Goal: Information Seeking & Learning: Learn about a topic

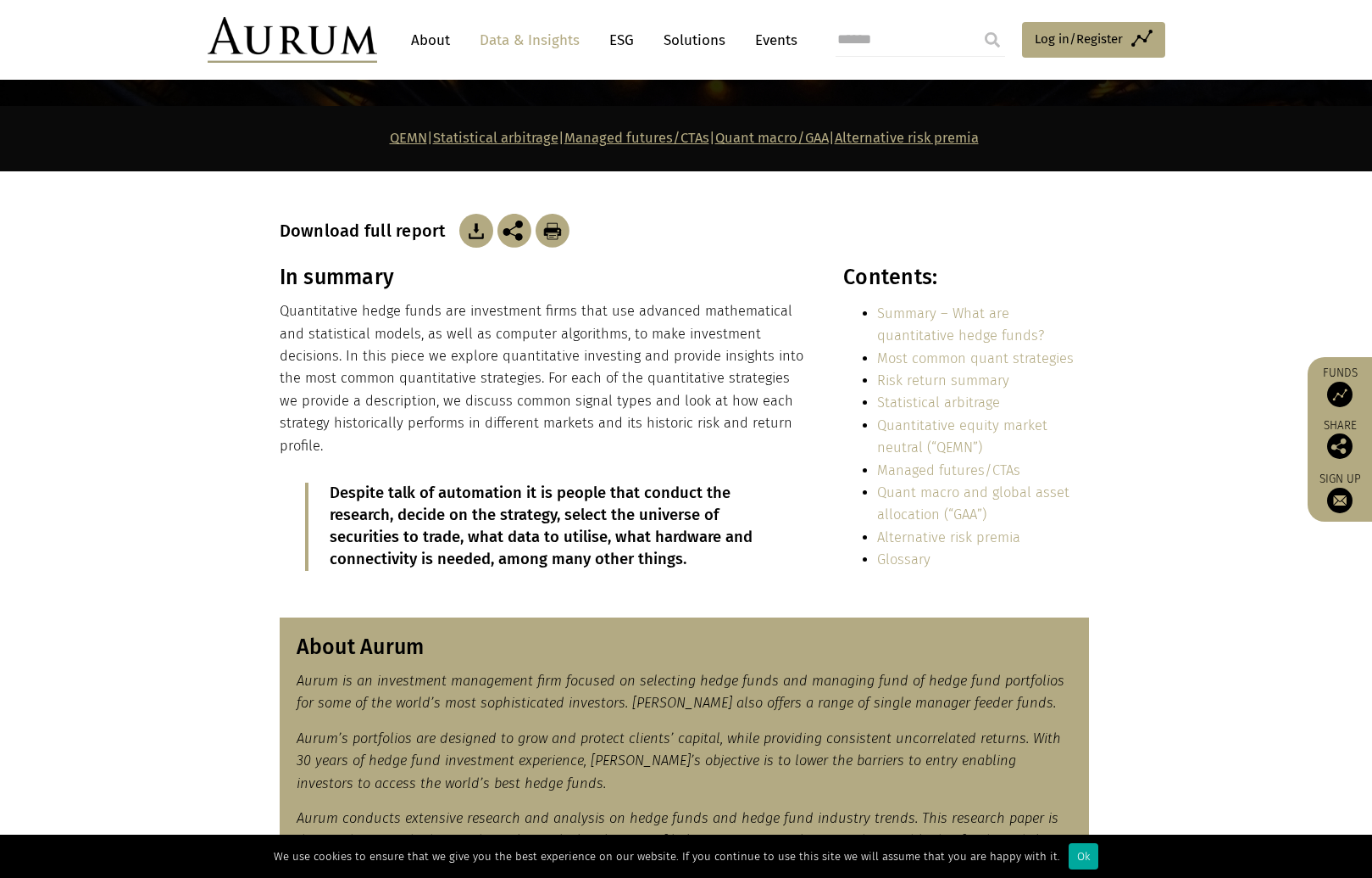
scroll to position [361, 0]
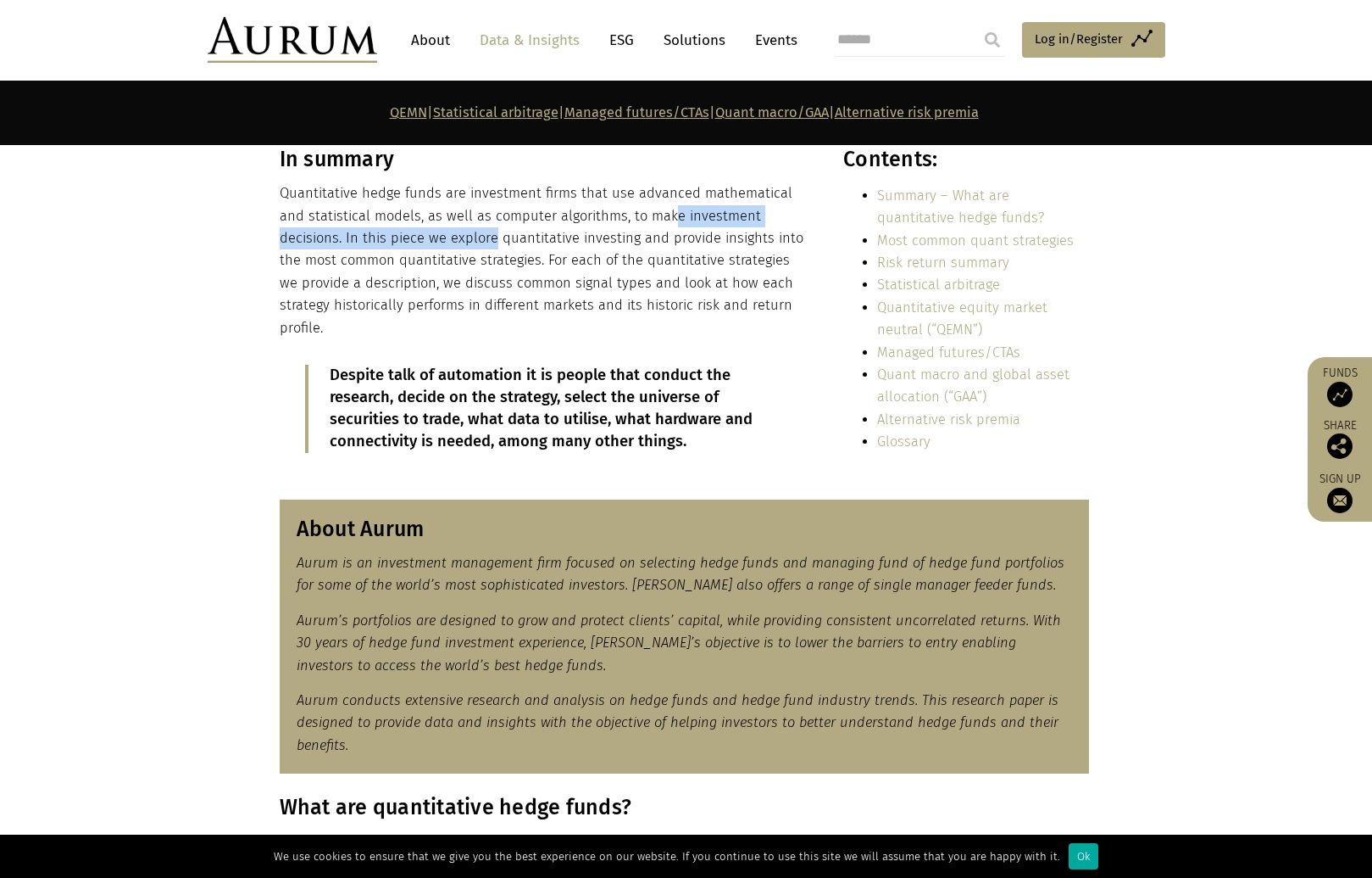
drag, startPoint x: 411, startPoint y: 229, endPoint x: 638, endPoint y: 210, distance: 227.8
click at [638, 210] on p "Quantitative hedge funds are investment firms that use advanced mathematical an…" at bounding box center [543, 260] width 527 height 157
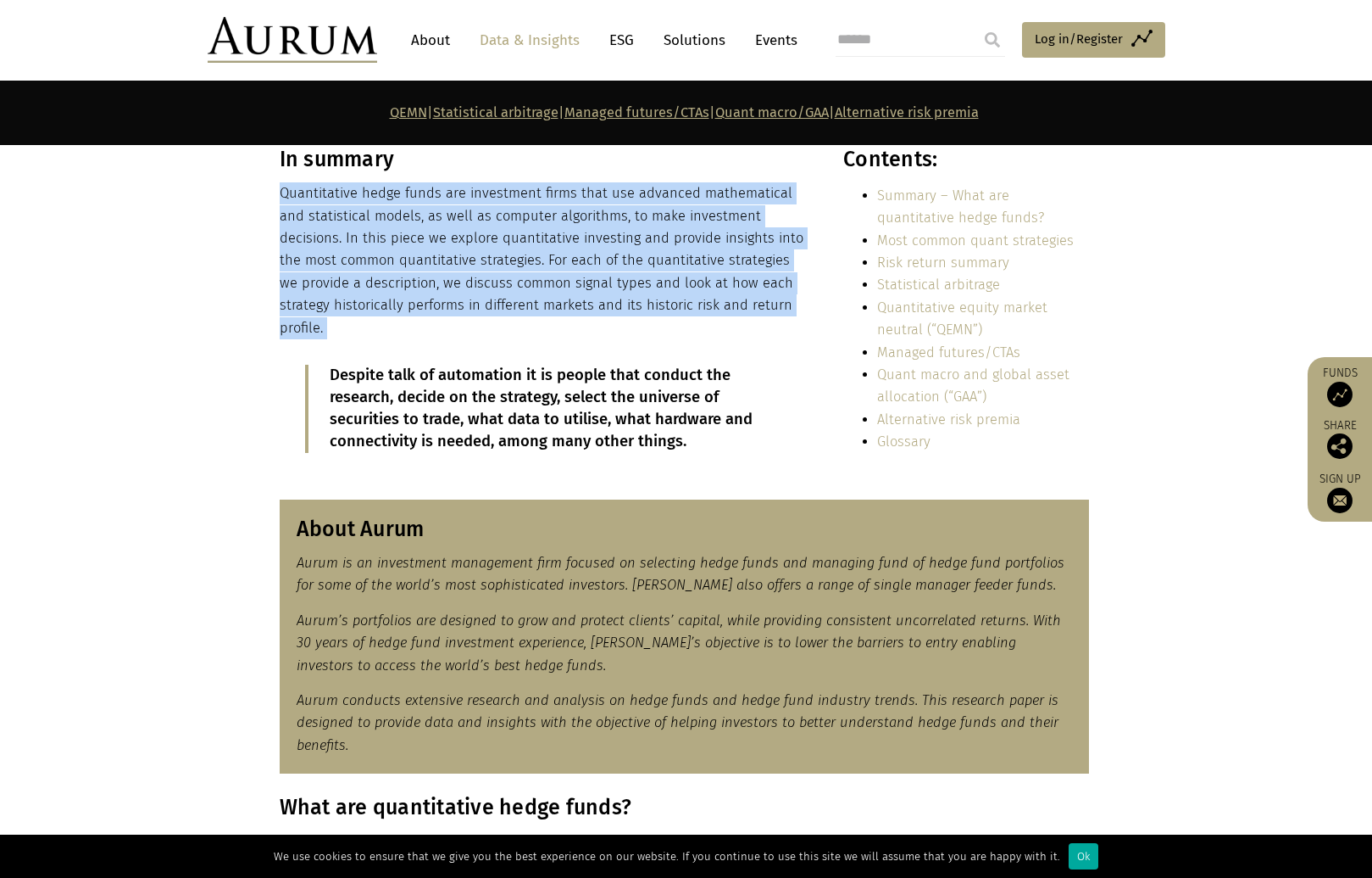
click at [638, 210] on p "Quantitative hedge funds are investment firms that use advanced mathematical an…" at bounding box center [543, 260] width 527 height 157
click at [636, 211] on p "Quantitative hedge funds are investment firms that use advanced mathematical an…" at bounding box center [543, 260] width 527 height 157
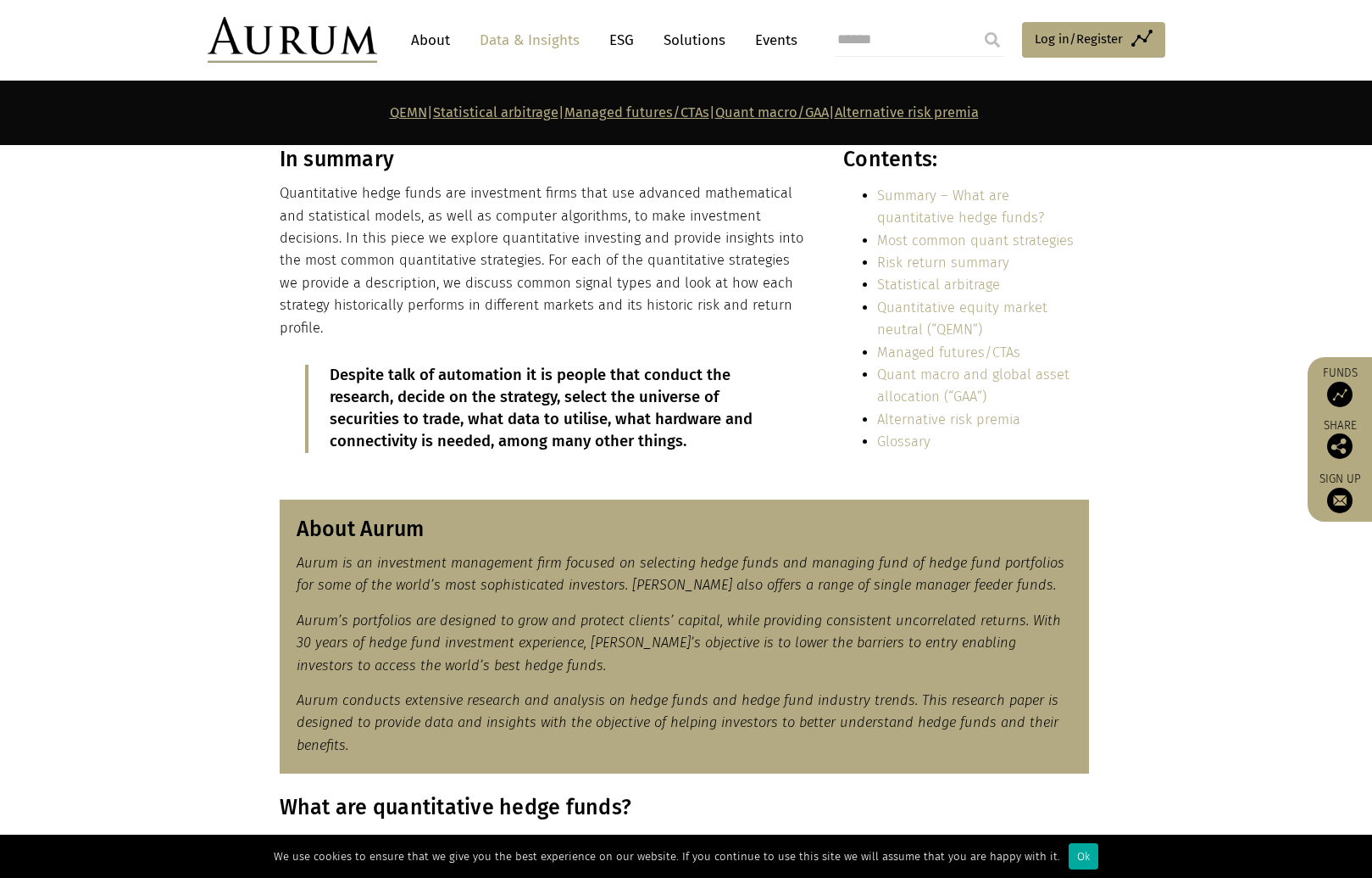
click at [374, 236] on p "Quantitative hedge funds are investment firms that use advanced mathematical an…" at bounding box center [543, 260] width 527 height 157
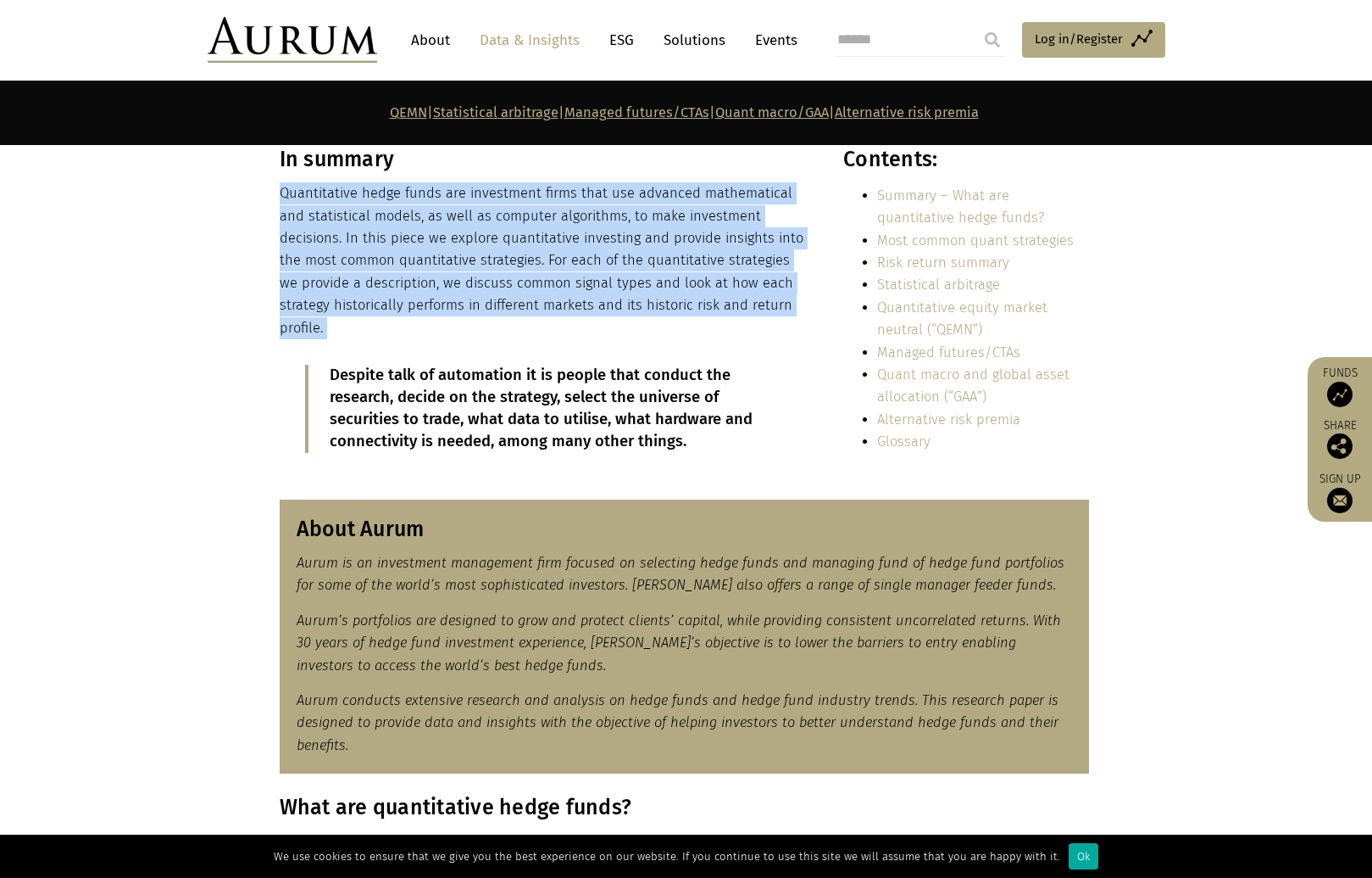
click at [374, 236] on p "Quantitative hedge funds are investment firms that use advanced mathematical an…" at bounding box center [543, 260] width 527 height 157
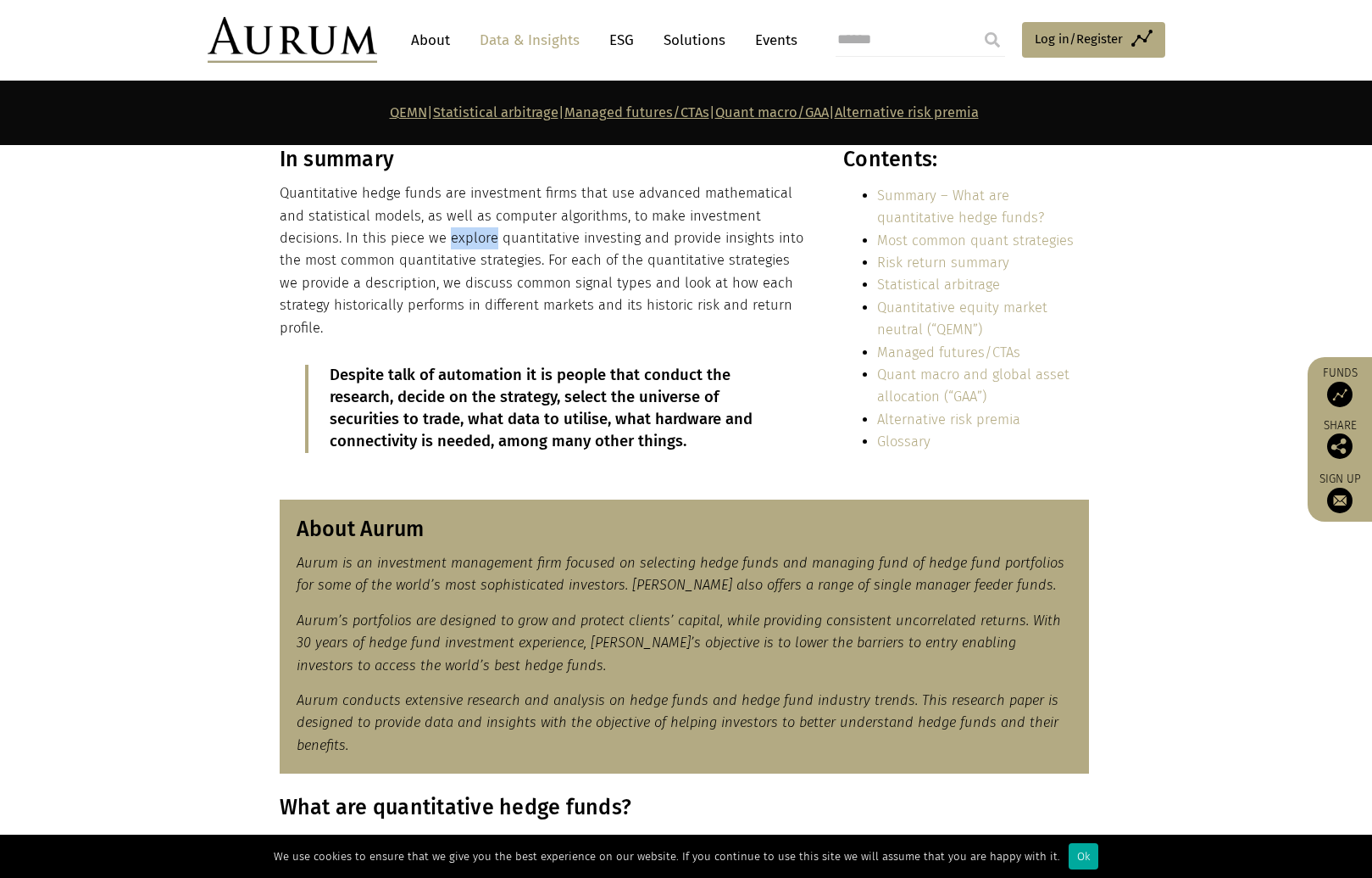
click at [374, 236] on p "Quantitative hedge funds are investment firms that use advanced mathematical an…" at bounding box center [543, 260] width 527 height 157
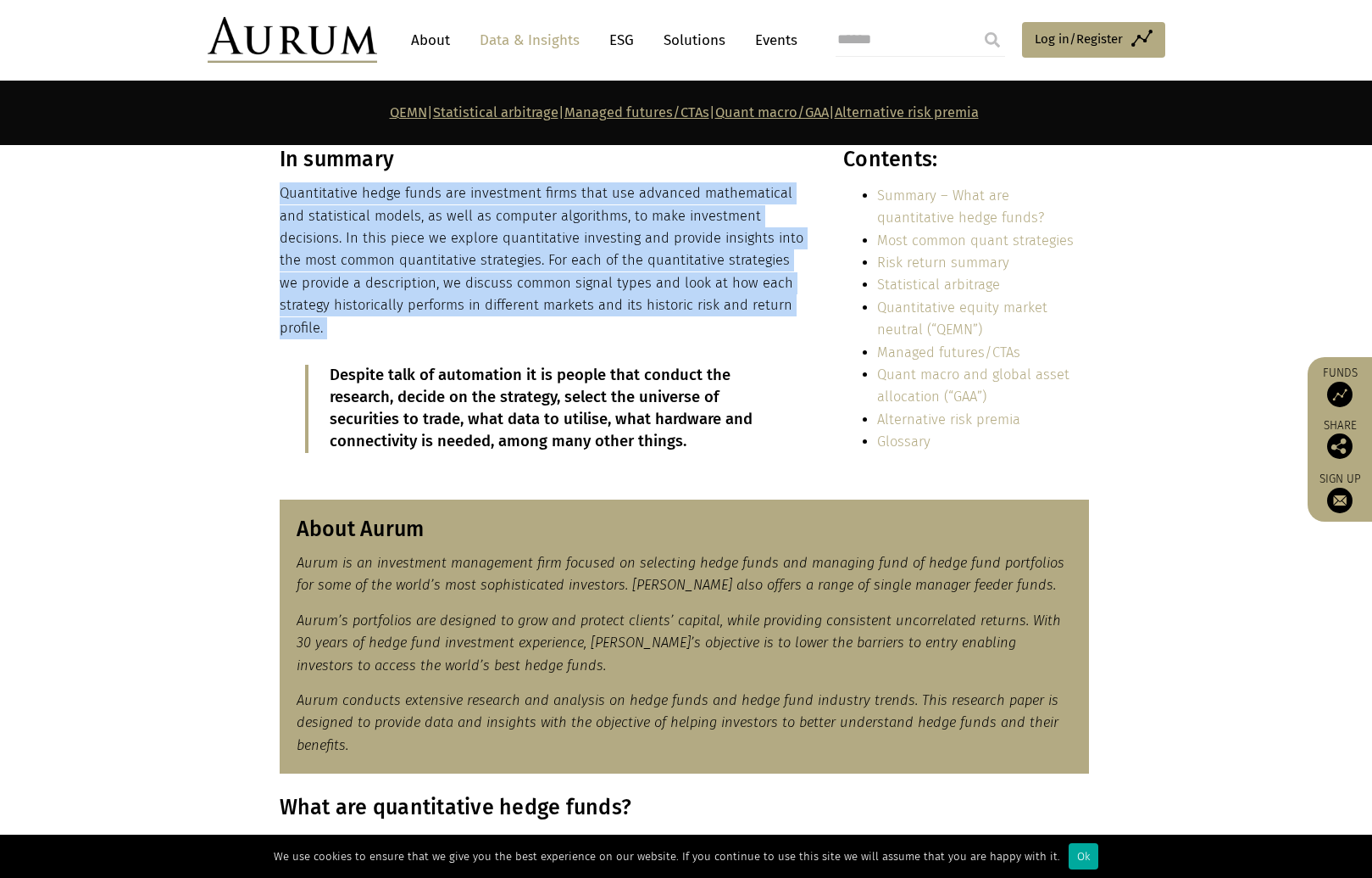
click at [374, 236] on p "Quantitative hedge funds are investment firms that use advanced mathematical an…" at bounding box center [543, 260] width 527 height 157
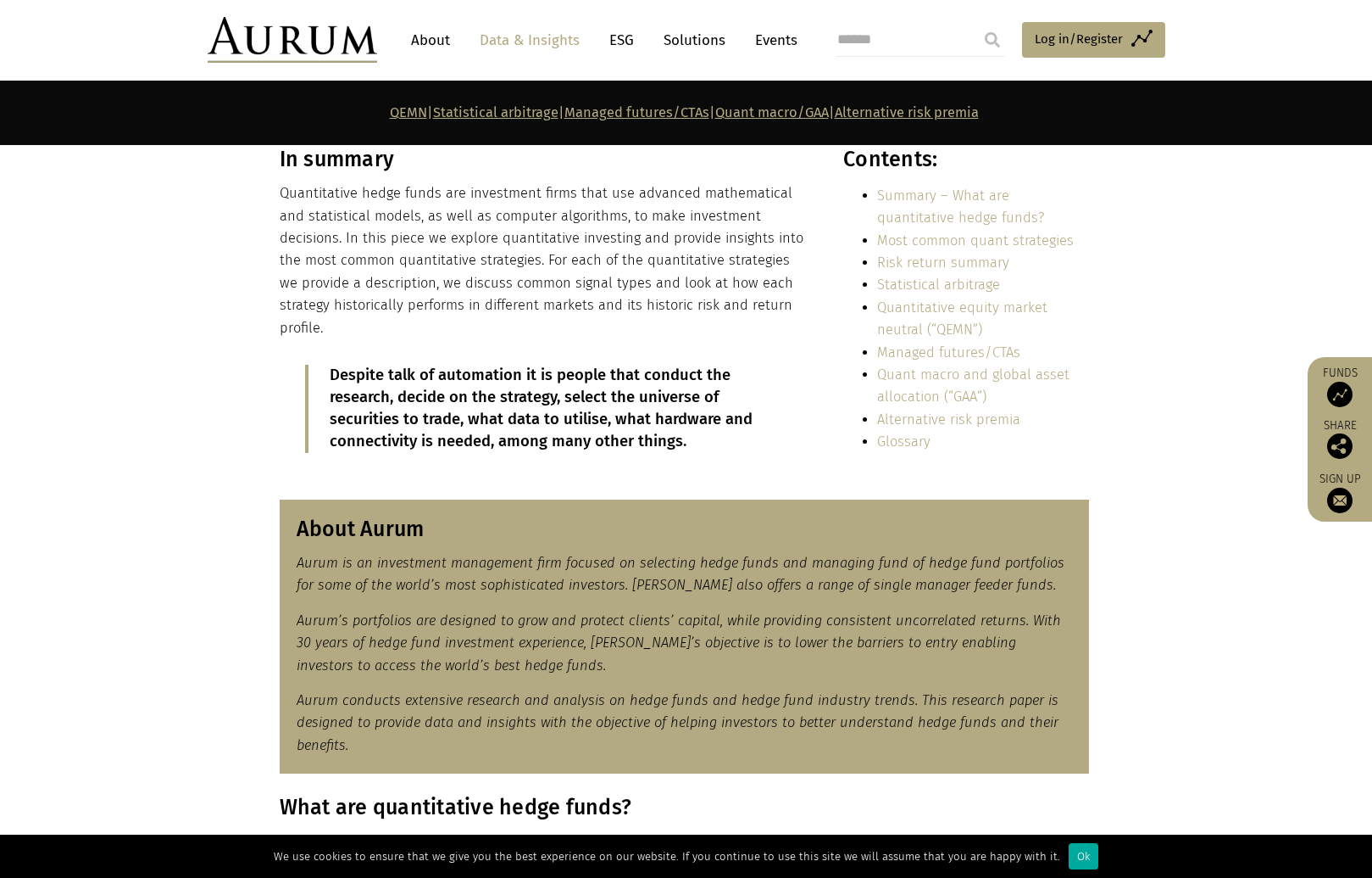
click at [367, 264] on p "Quantitative hedge funds are investment firms that use advanced mathematical an…" at bounding box center [543, 260] width 527 height 157
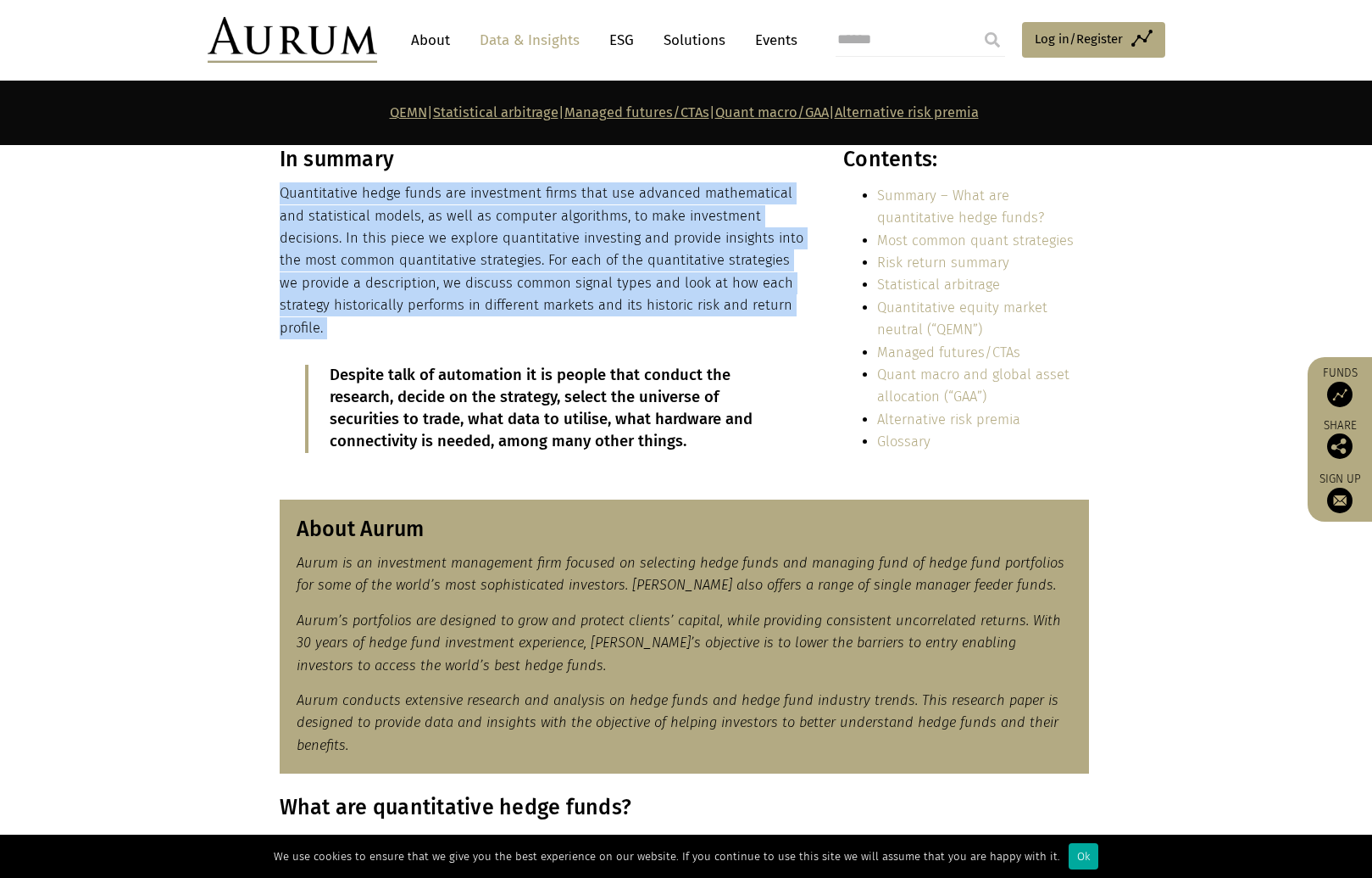
click at [367, 264] on p "Quantitative hedge funds are investment firms that use advanced mathematical an…" at bounding box center [543, 260] width 527 height 157
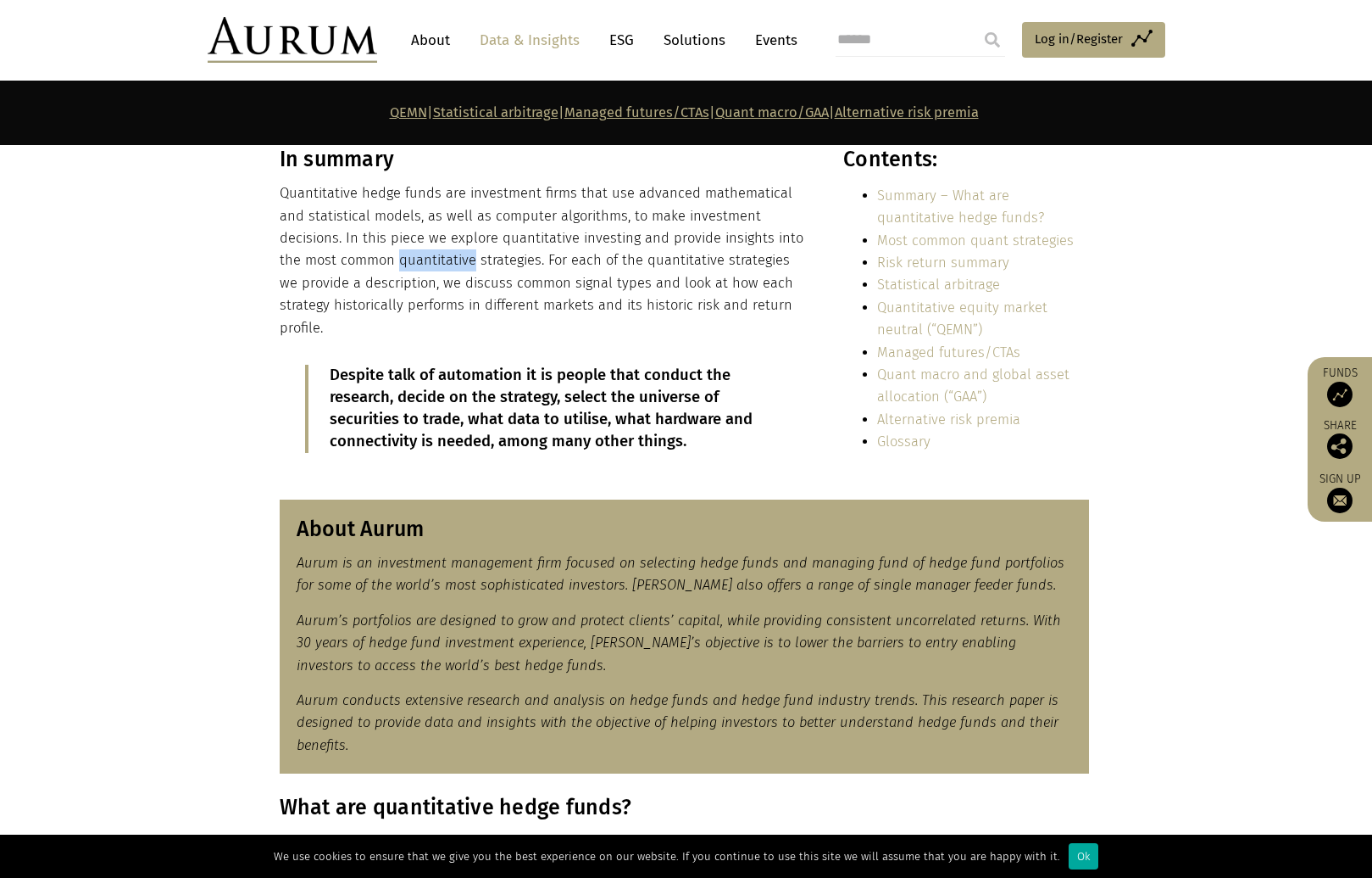
click at [367, 264] on p "Quantitative hedge funds are investment firms that use advanced mathematical an…" at bounding box center [543, 260] width 527 height 157
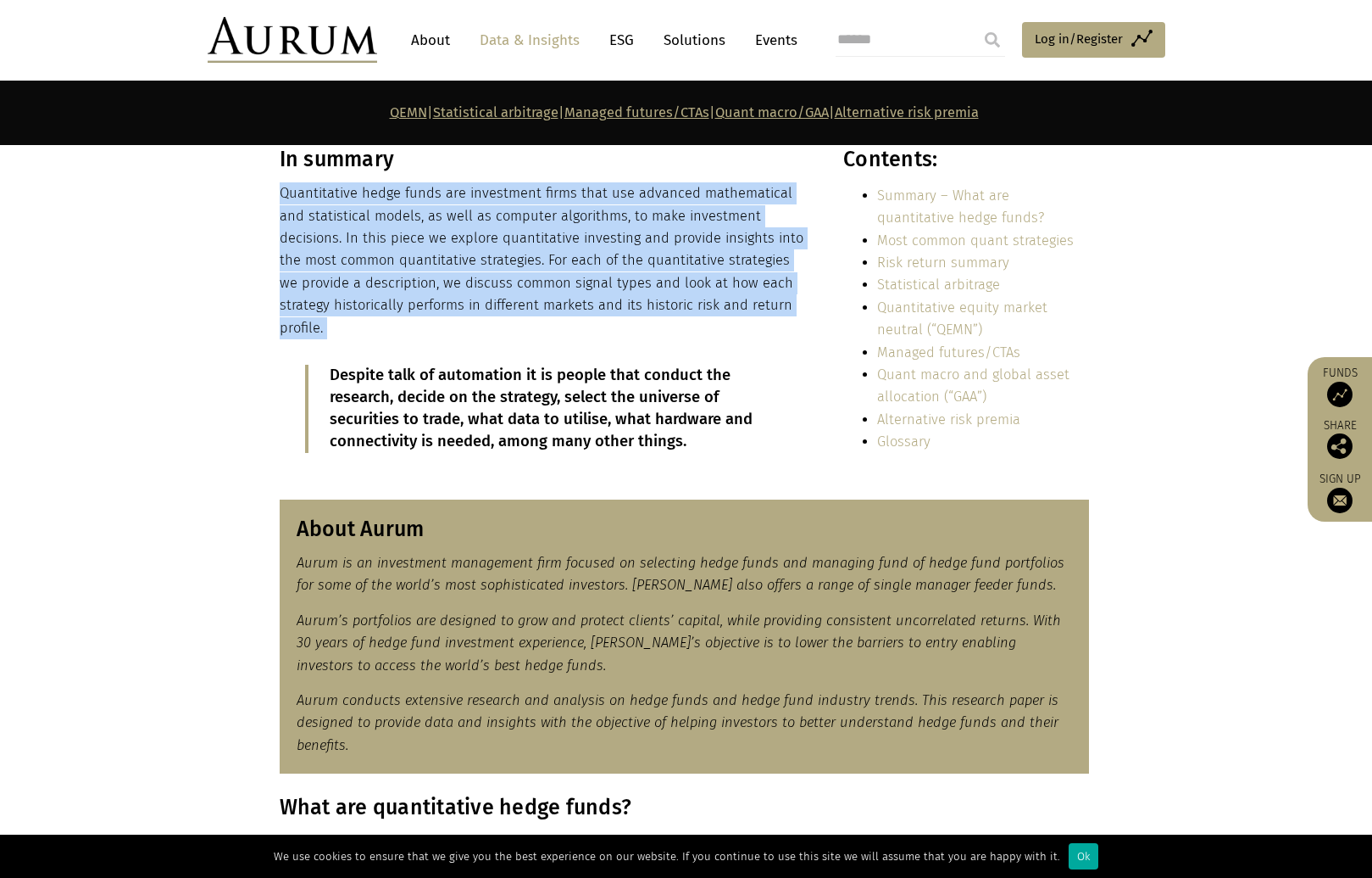
click at [367, 264] on p "Quantitative hedge funds are investment firms that use advanced mathematical an…" at bounding box center [543, 260] width 527 height 157
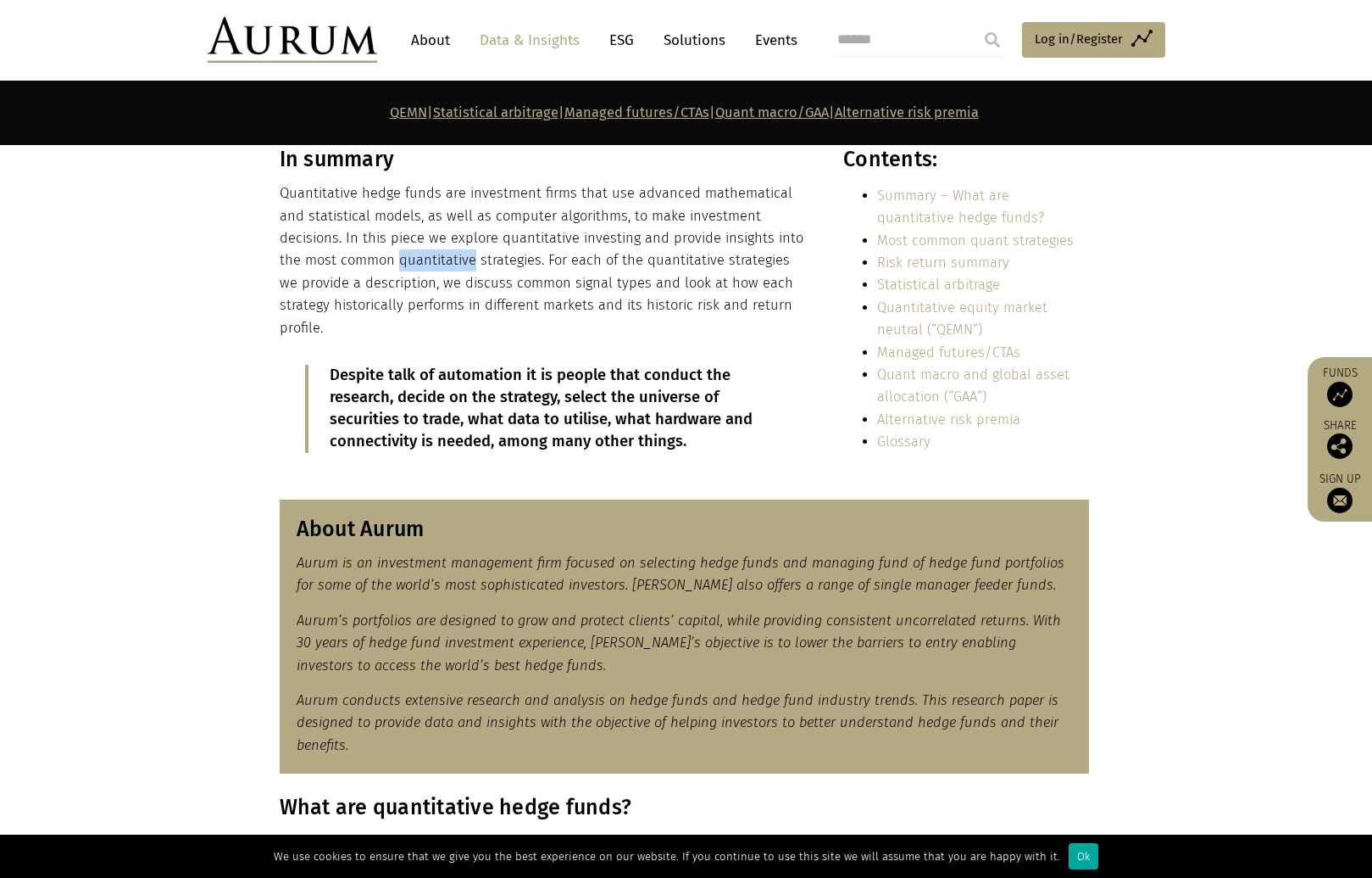
click at [367, 264] on p "Quantitative hedge funds are investment firms that use advanced mathematical an…" at bounding box center [543, 260] width 527 height 157
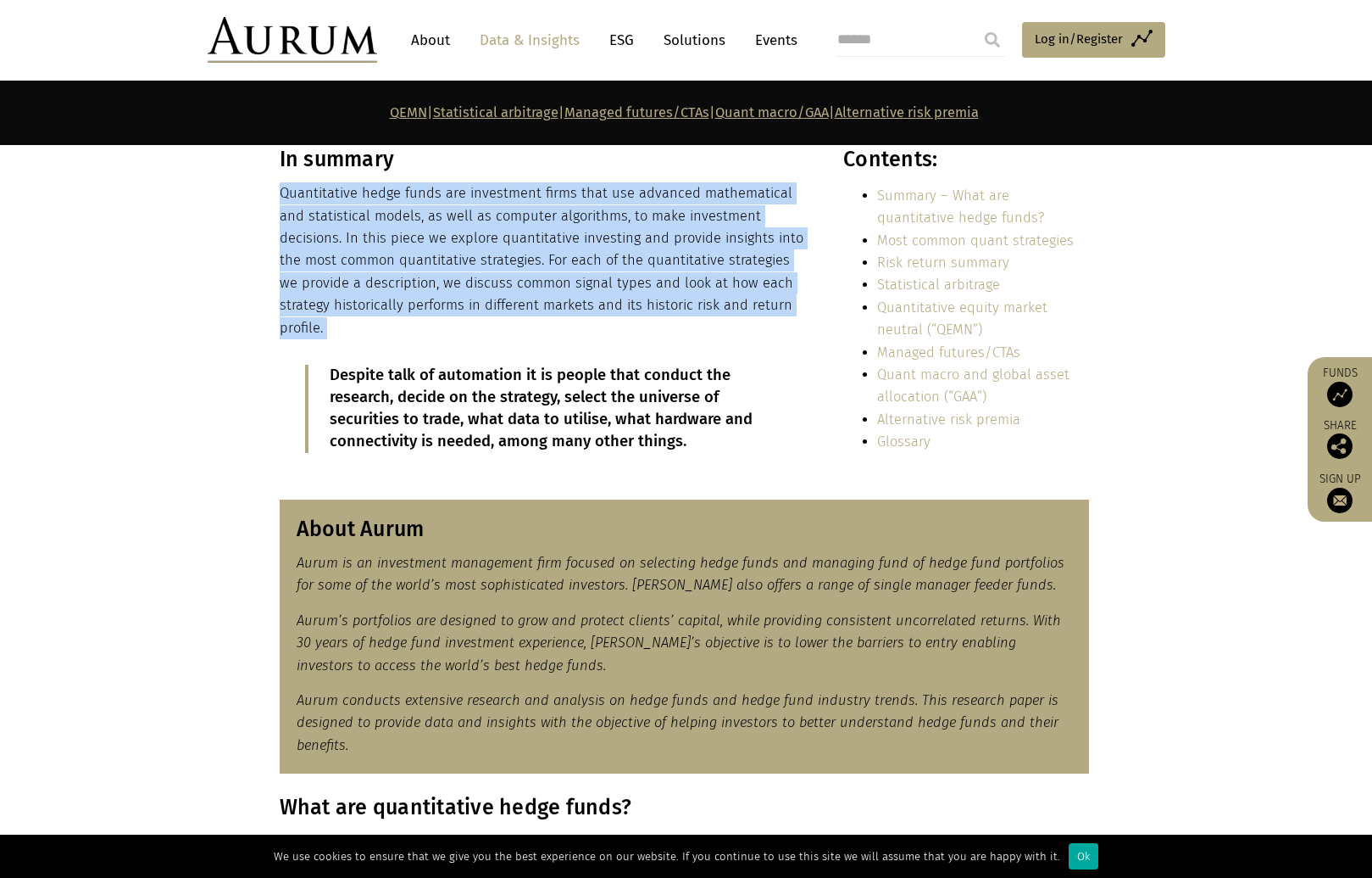
click at [367, 264] on p "Quantitative hedge funds are investment firms that use advanced mathematical an…" at bounding box center [543, 260] width 527 height 157
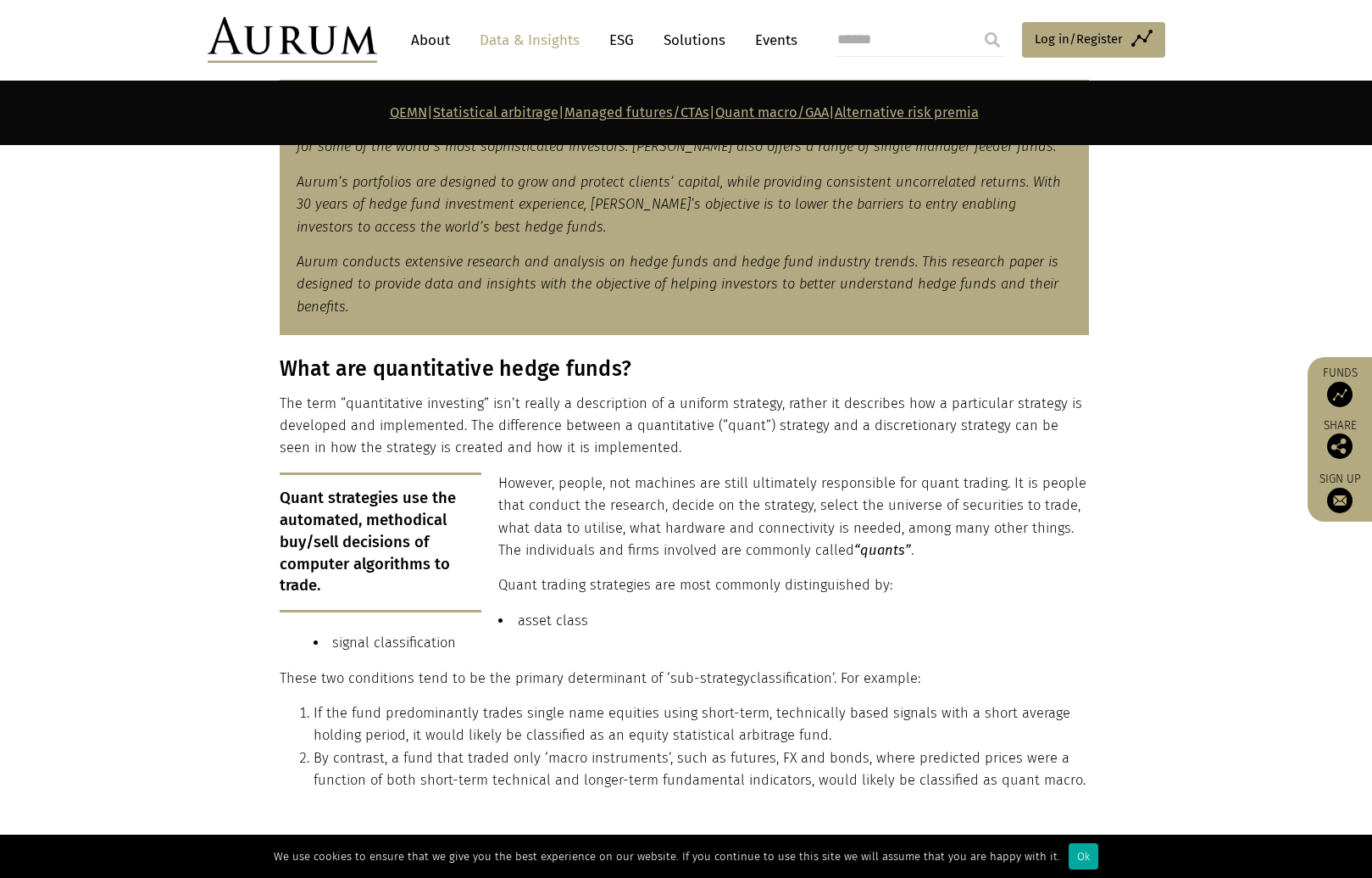
scroll to position [583, 0]
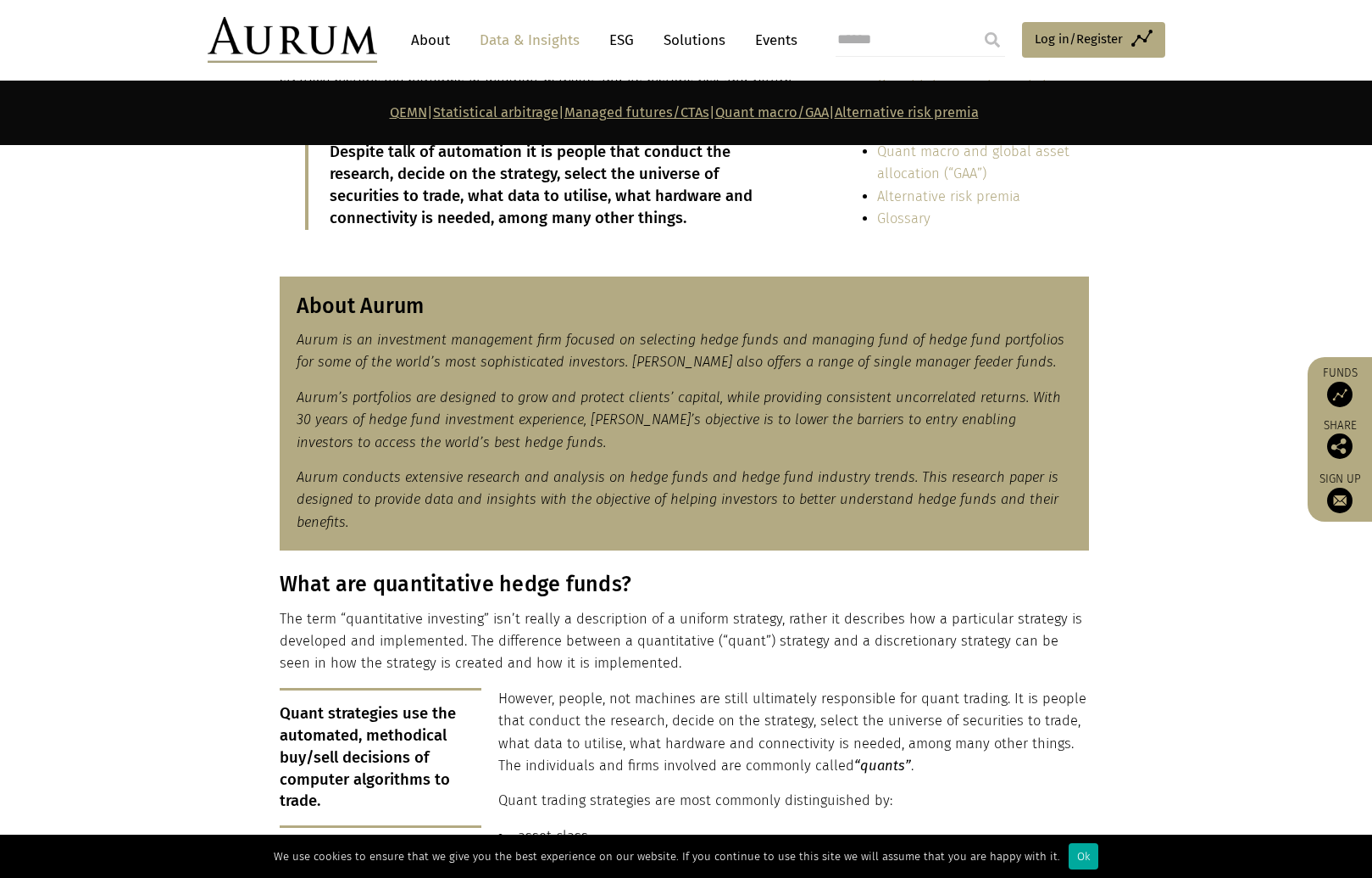
click at [346, 332] on em "Aurum is an investment management firm focused on selecting hedge funds and man…" at bounding box center [681, 351] width 768 height 38
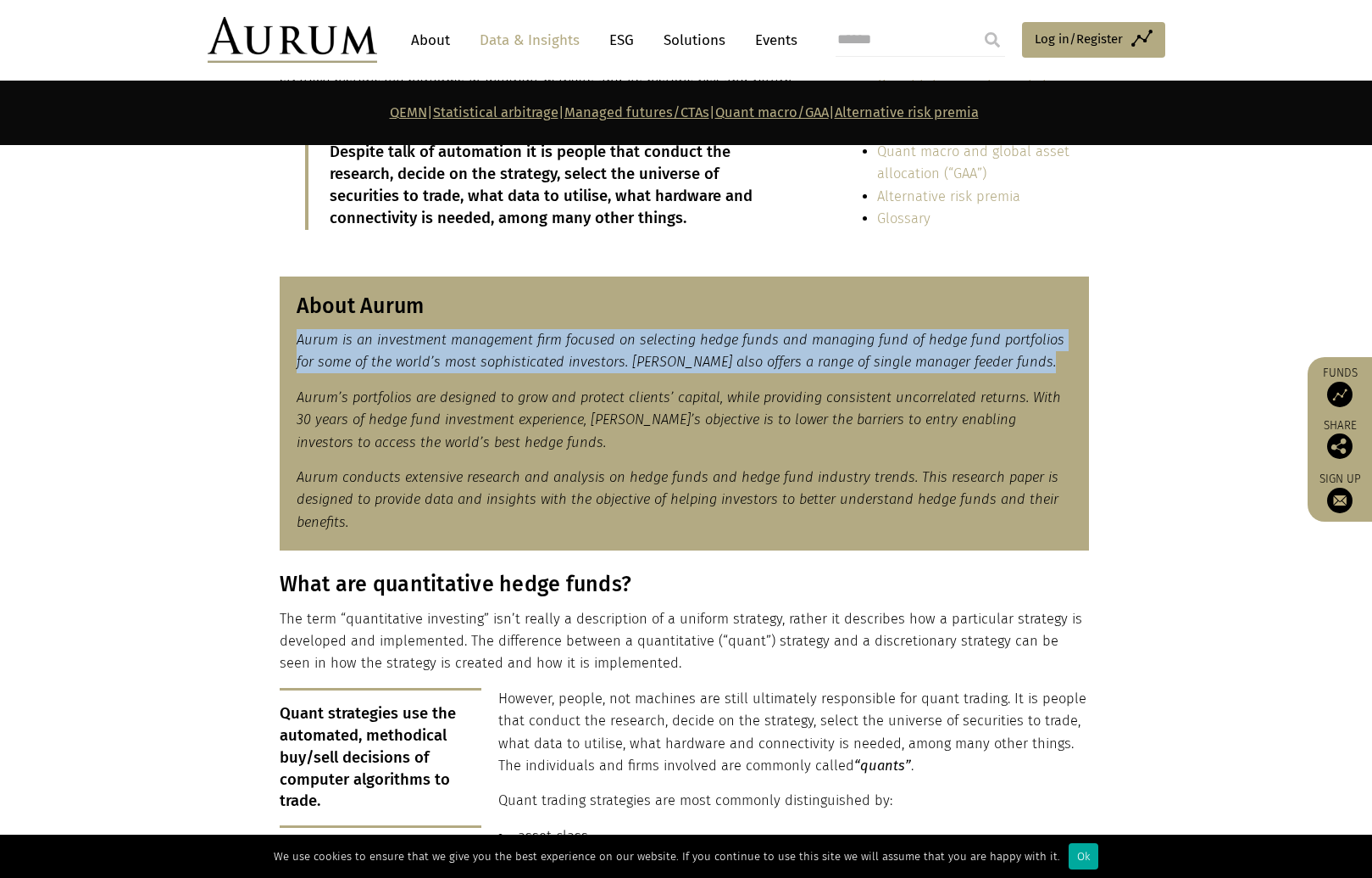
click at [346, 332] on em "Aurum is an investment management firm focused on selecting hedge funds and man…" at bounding box center [681, 351] width 768 height 38
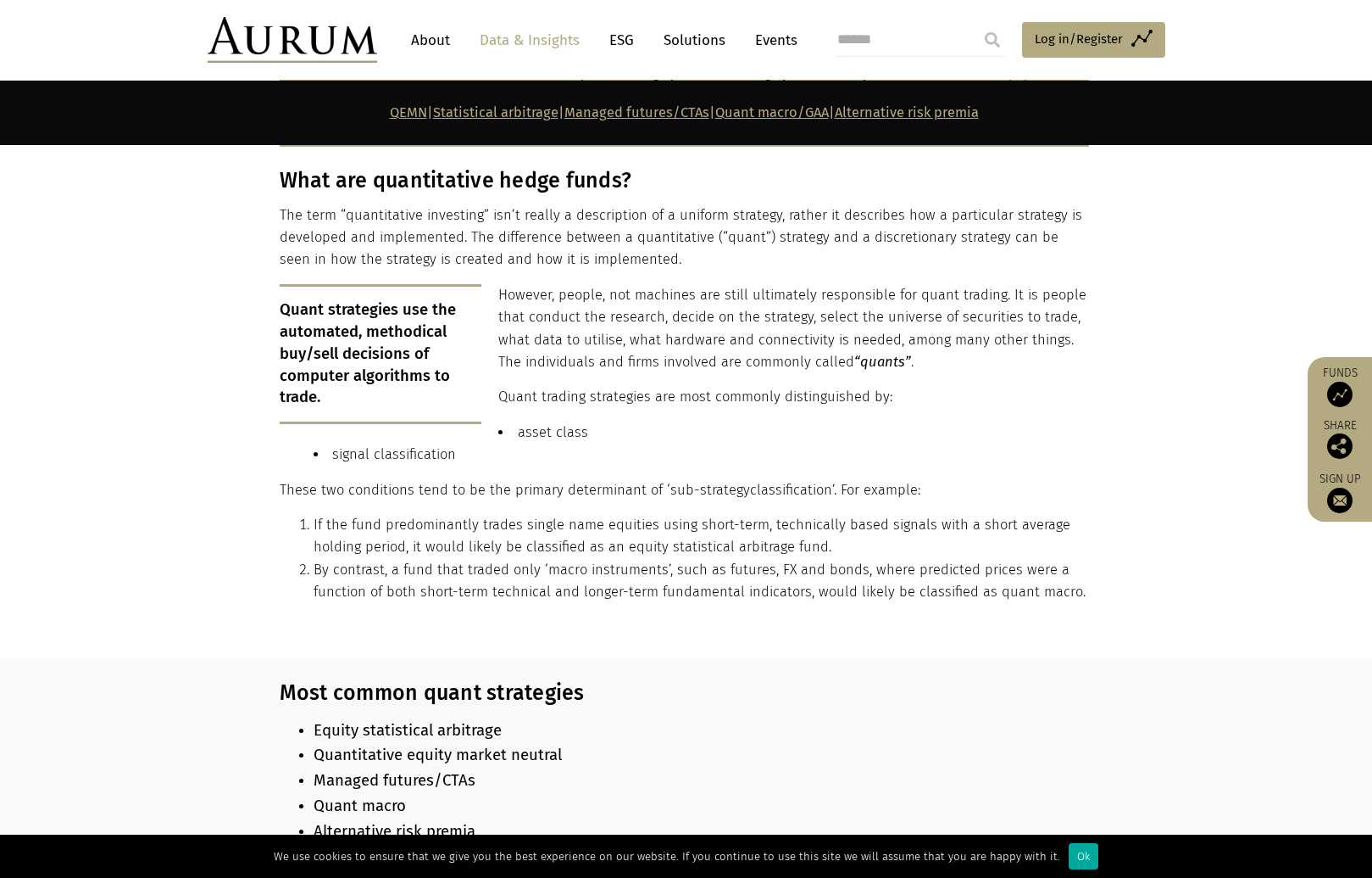
scroll to position [987, 0]
